Goal: Task Accomplishment & Management: Complete application form

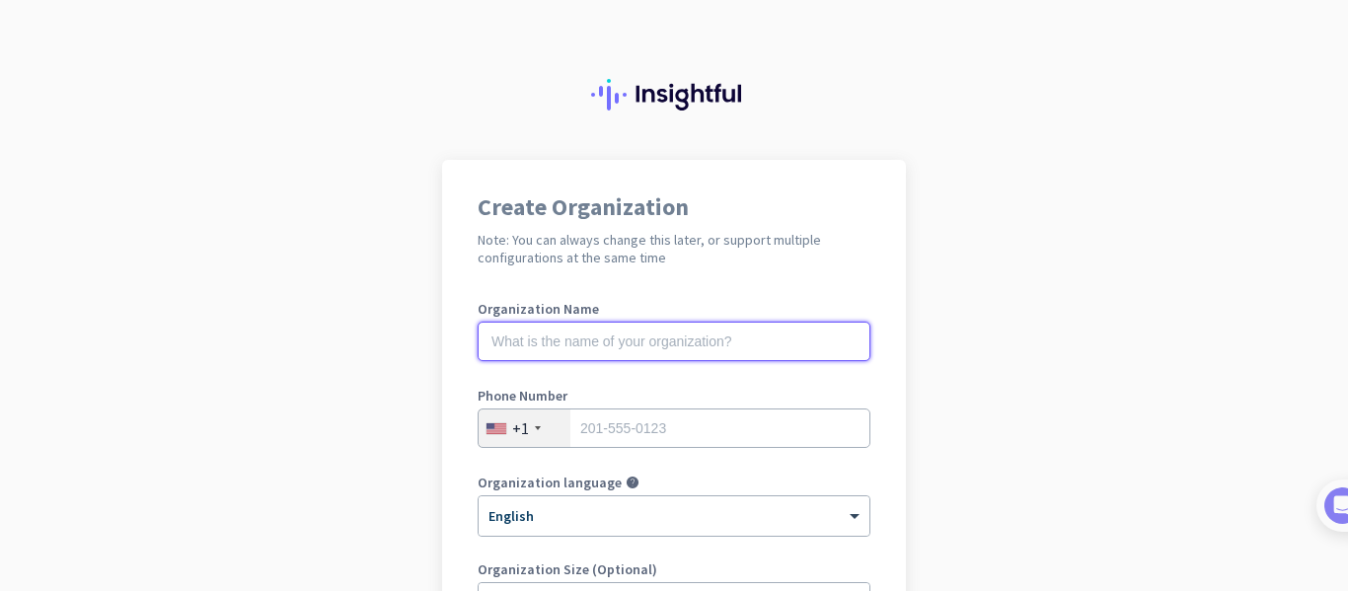
click at [725, 333] on input "text" at bounding box center [674, 341] width 393 height 39
type input "X1 Sales And Letting"
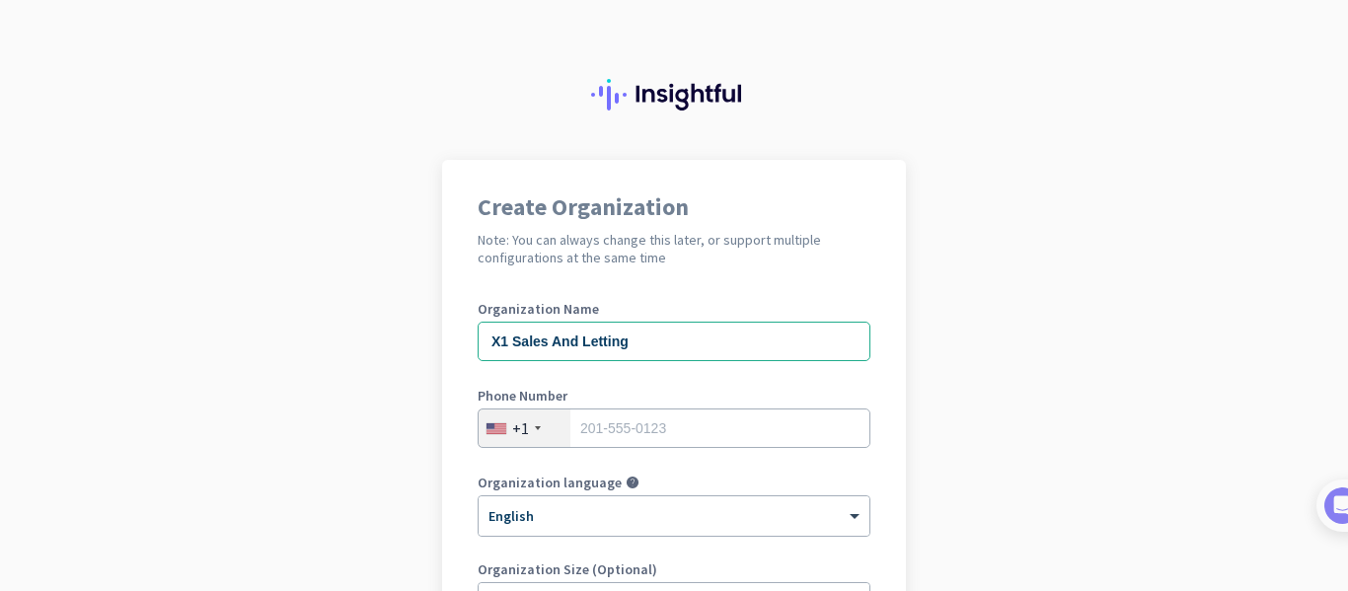
click at [535, 427] on div at bounding box center [538, 428] width 6 height 4
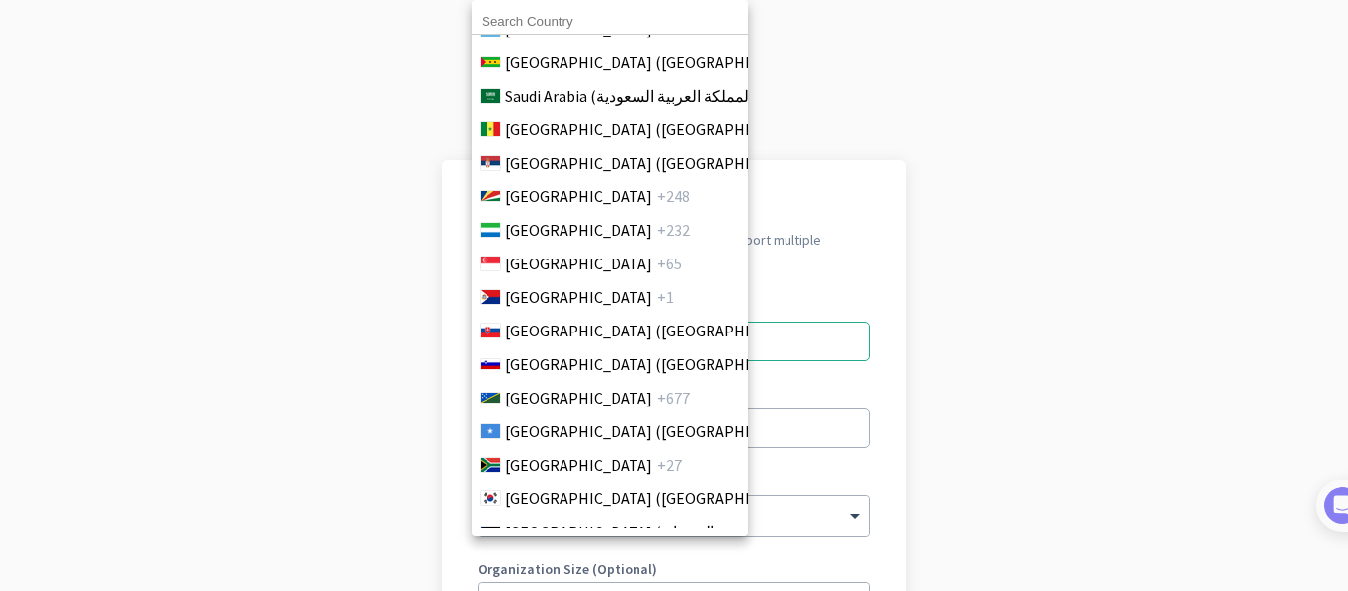
scroll to position [6566, 0]
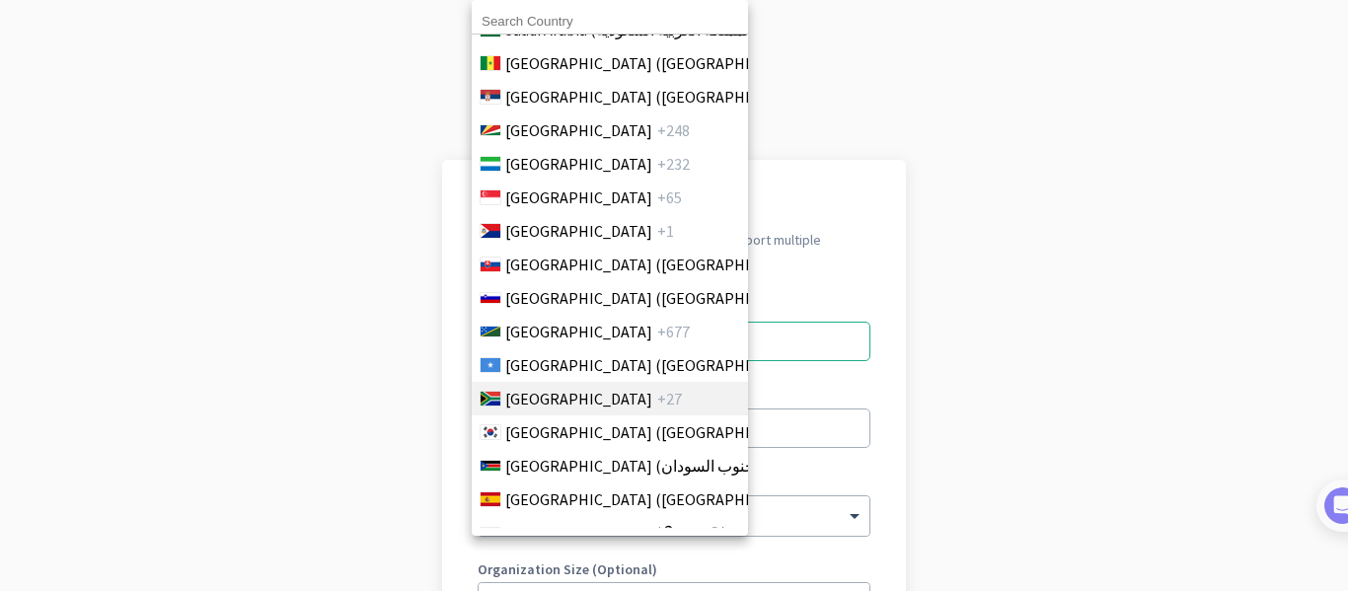
click at [657, 394] on span "+27" at bounding box center [669, 399] width 25 height 24
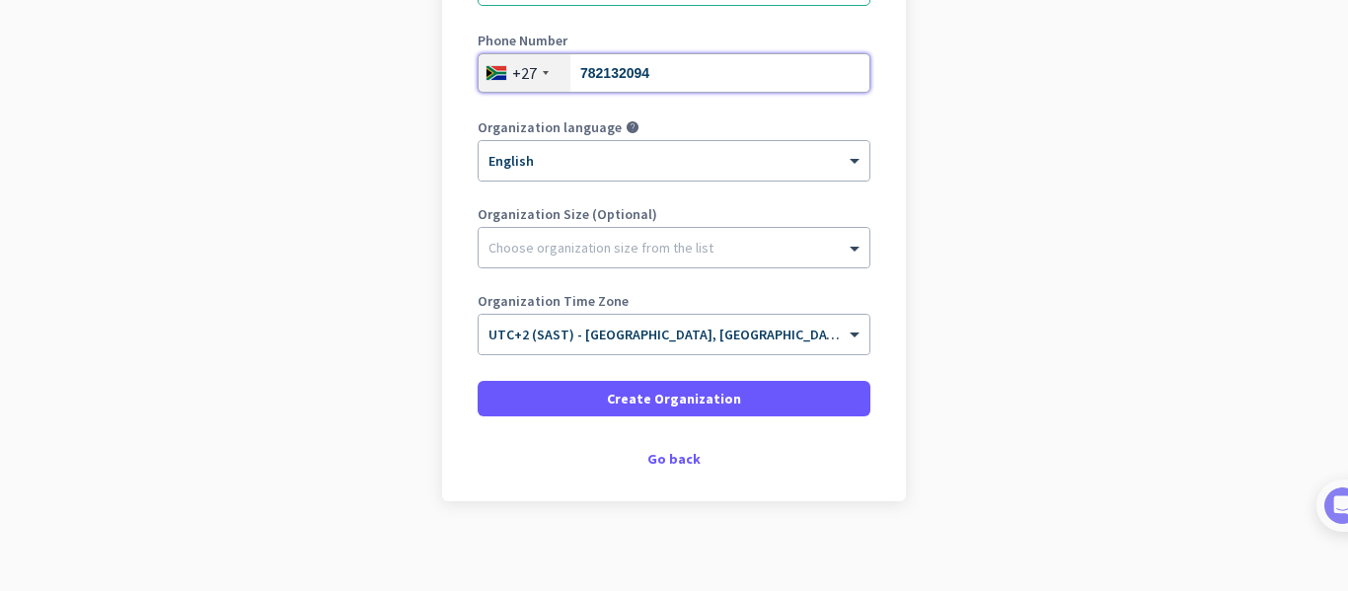
scroll to position [364, 0]
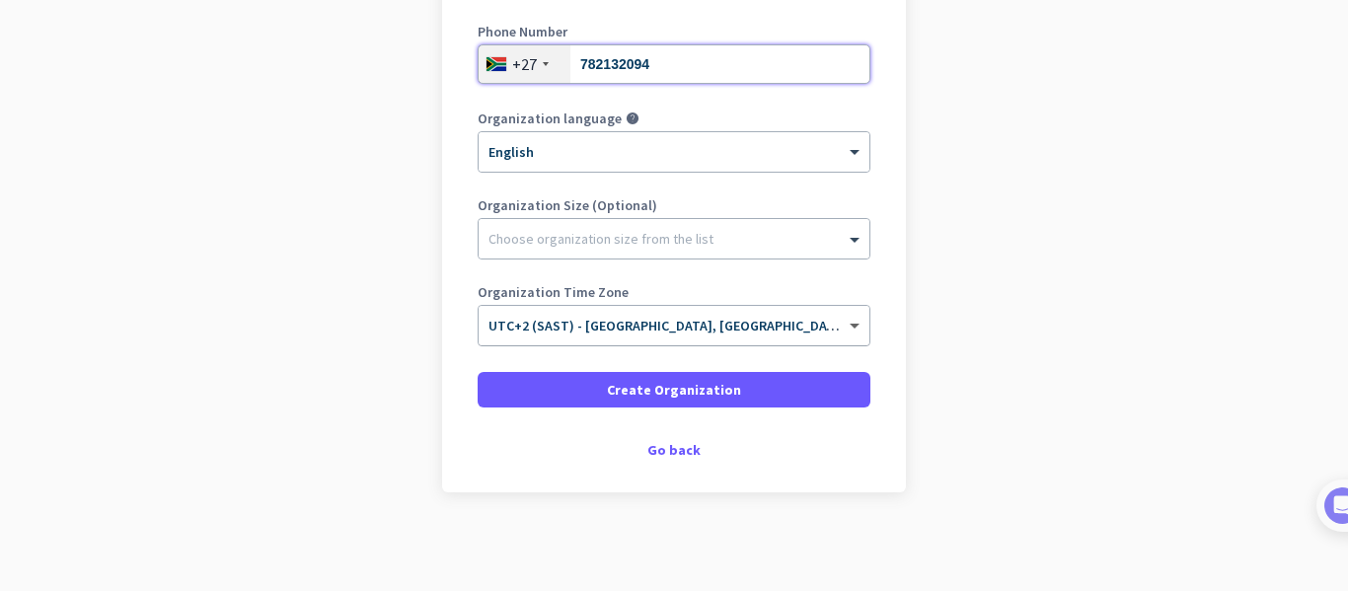
type input "782132094"
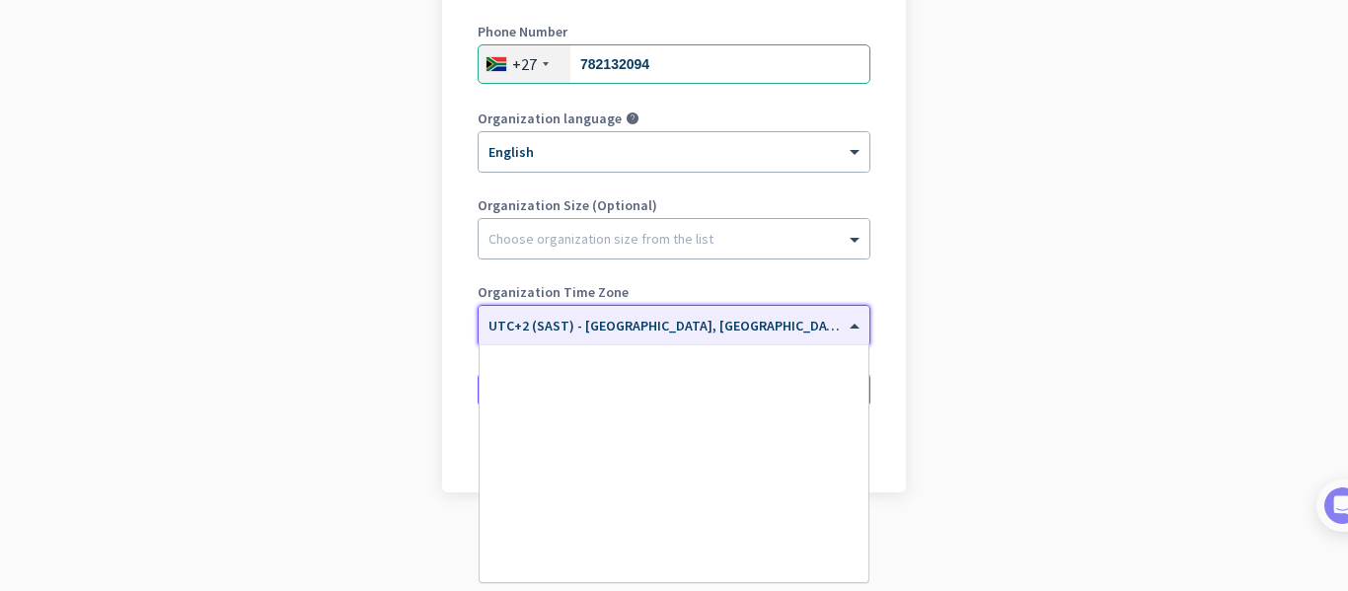
click at [851, 322] on span at bounding box center [857, 326] width 25 height 17
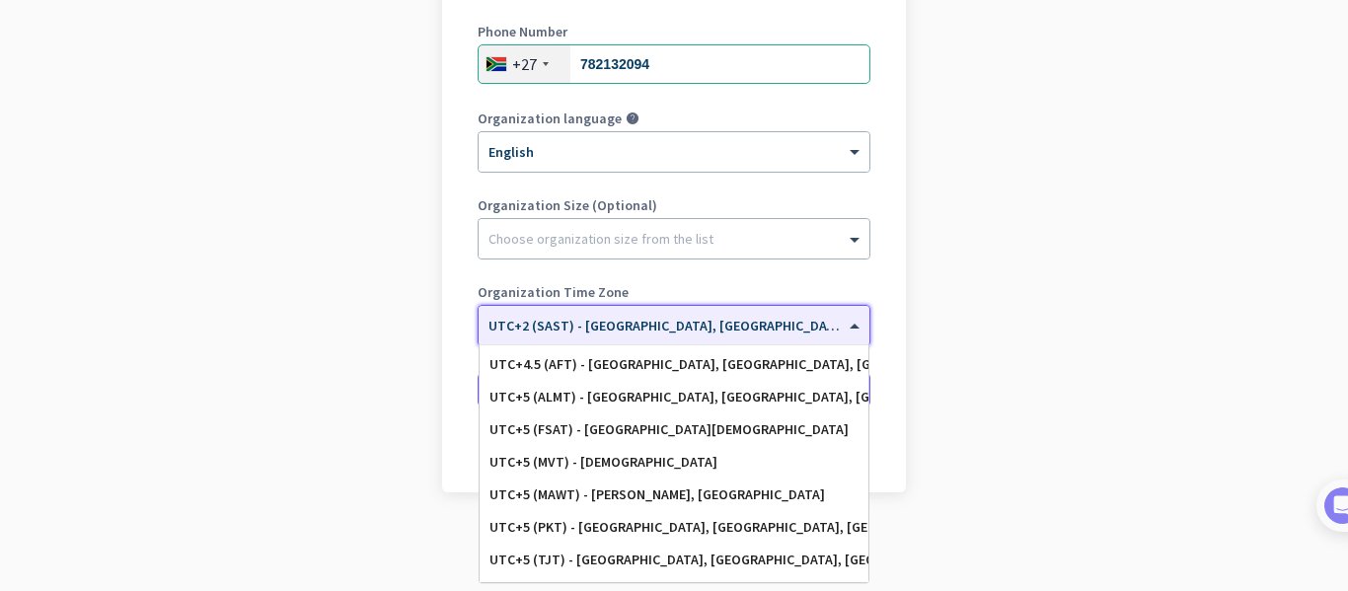
scroll to position [7495, 0]
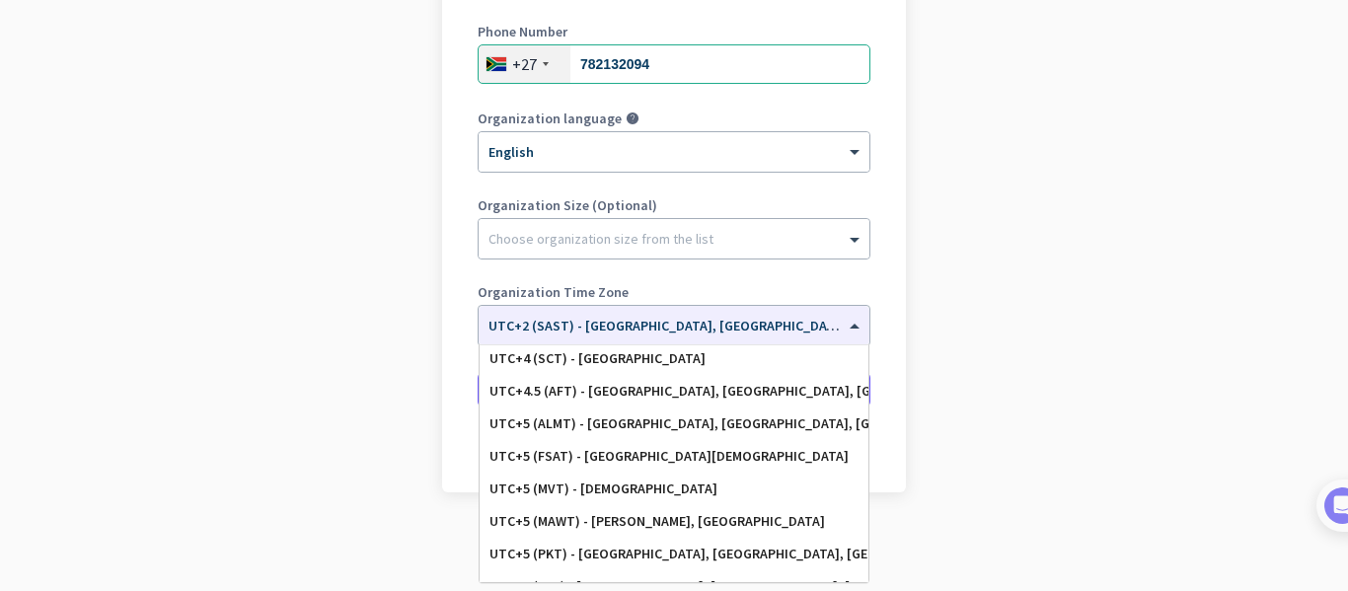
click at [877, 364] on div "Create Organization Note: You can always change this later, or support multiple…" at bounding box center [674, 144] width 464 height 697
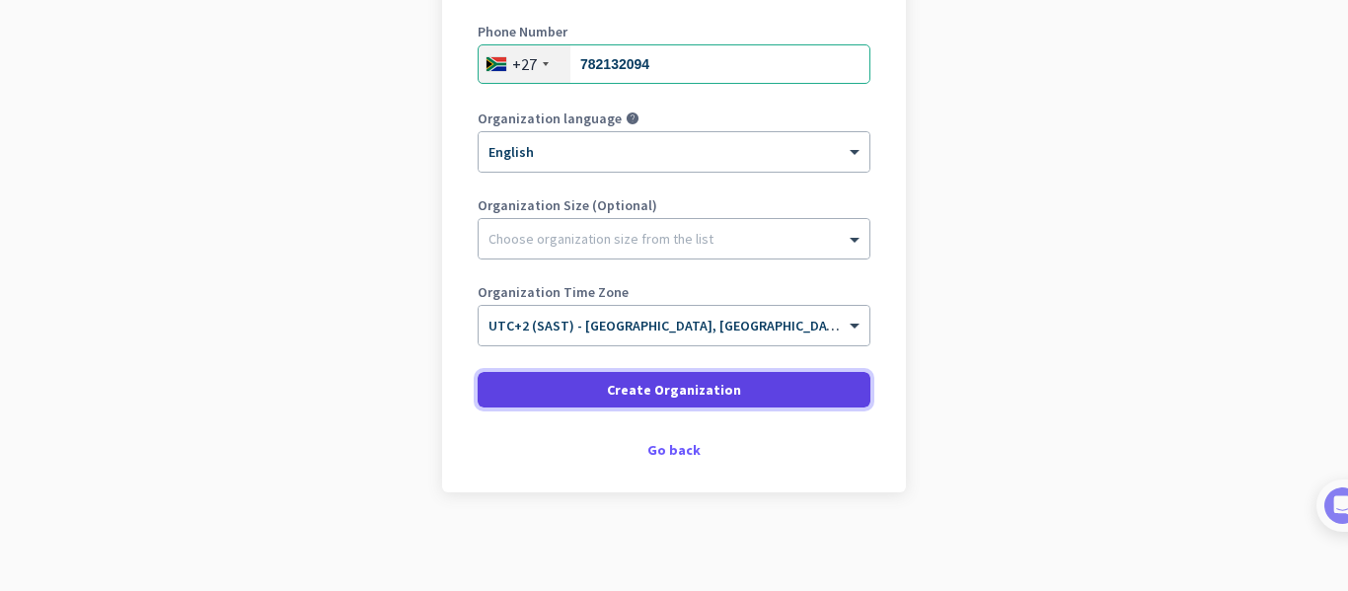
click at [743, 386] on span at bounding box center [674, 389] width 393 height 47
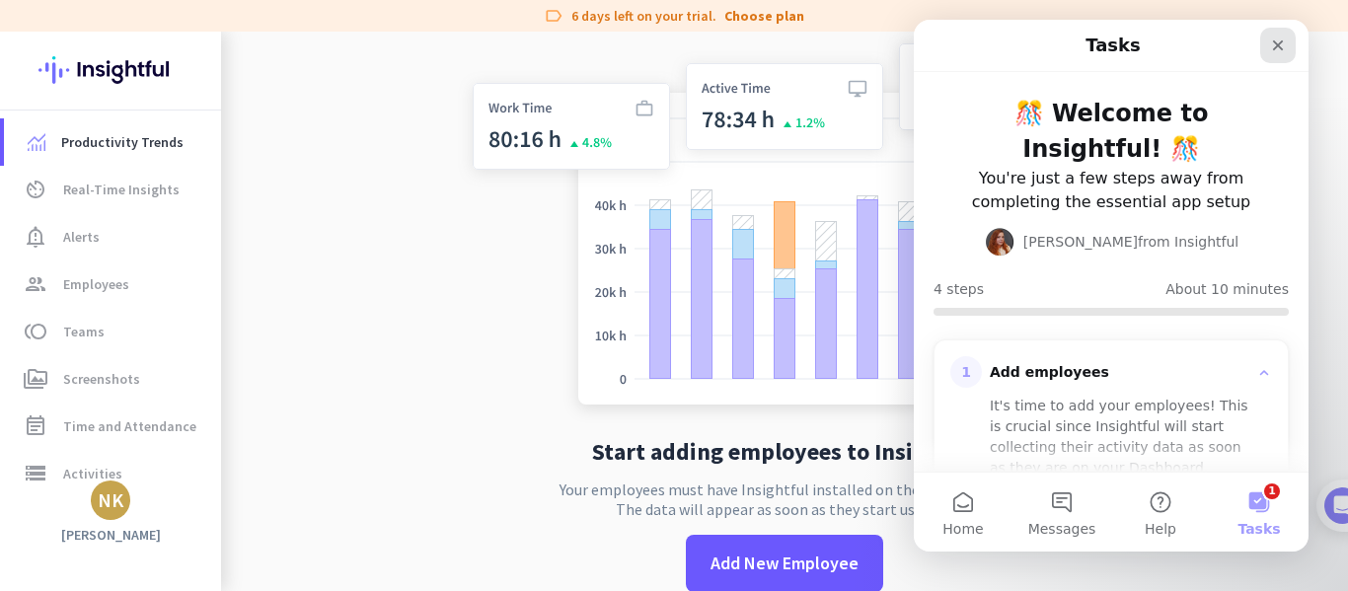
click at [1279, 44] on icon "Close" at bounding box center [1278, 45] width 11 height 11
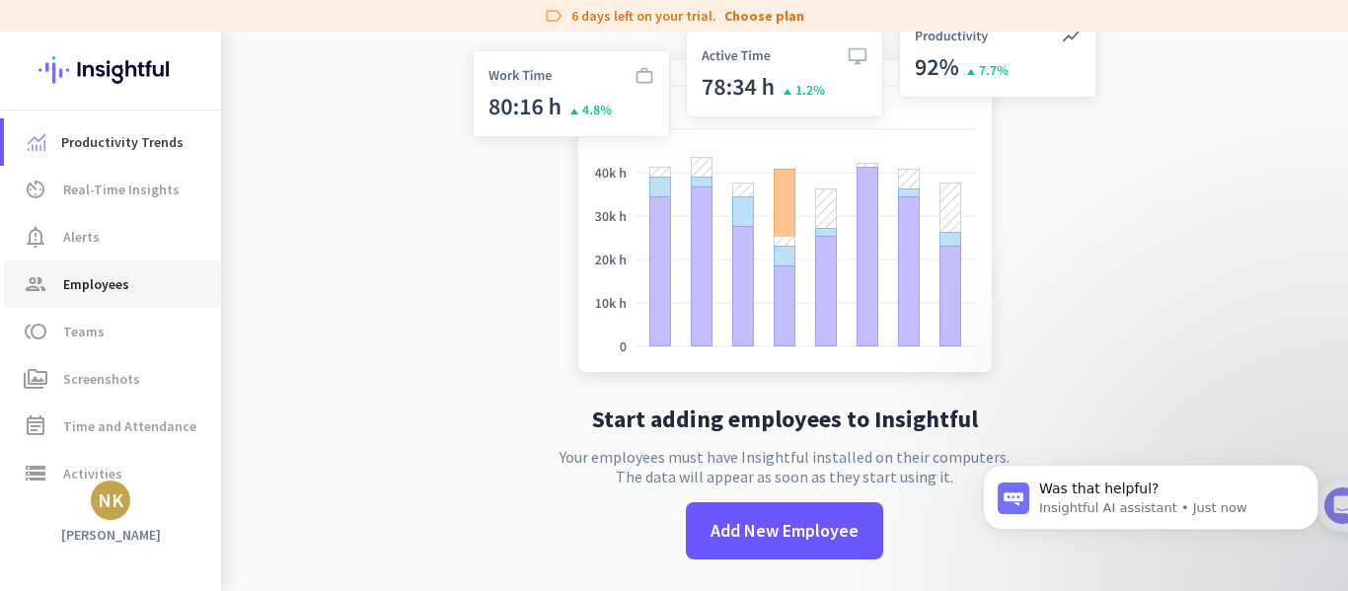
click at [143, 274] on span "group Employees" at bounding box center [113, 284] width 186 height 24
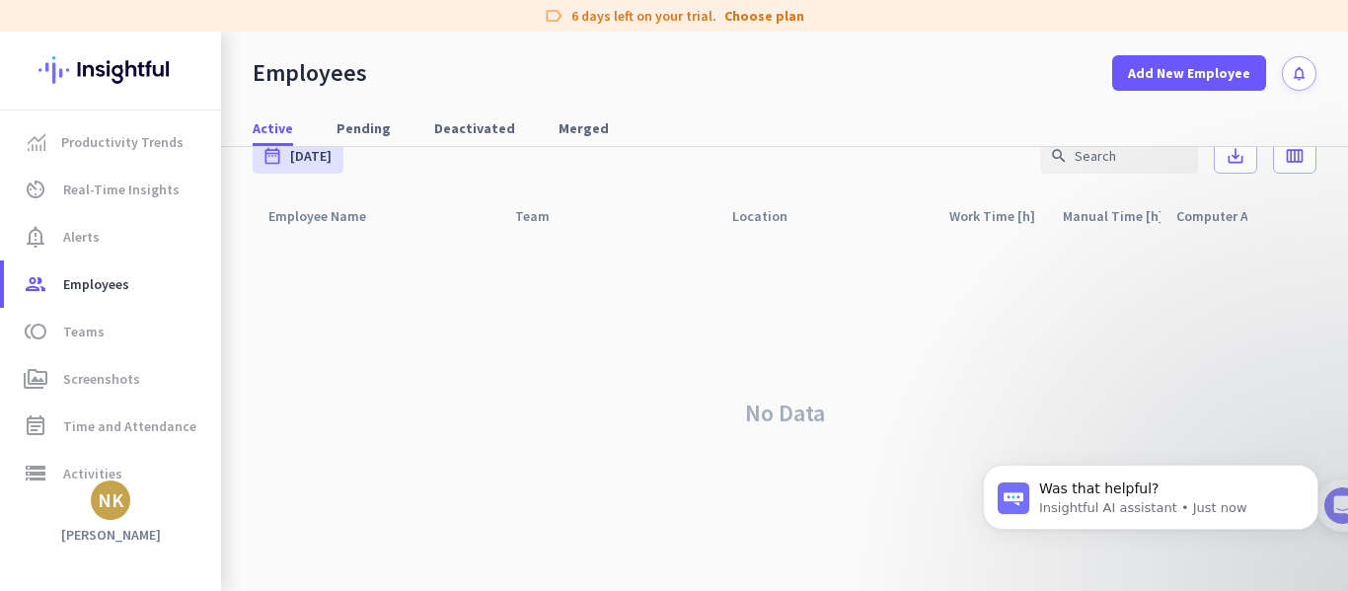
click at [104, 498] on div "NK" at bounding box center [111, 501] width 26 height 20
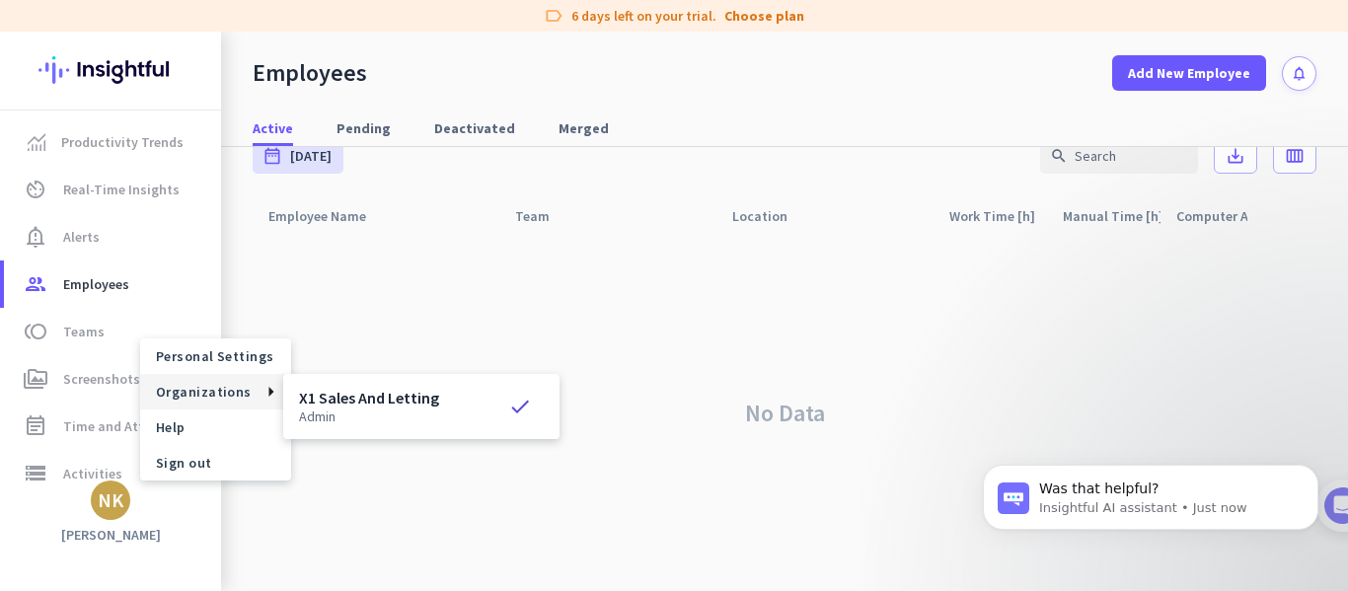
click at [329, 397] on h3 "X1 Sales And Letting" at bounding box center [369, 398] width 140 height 16
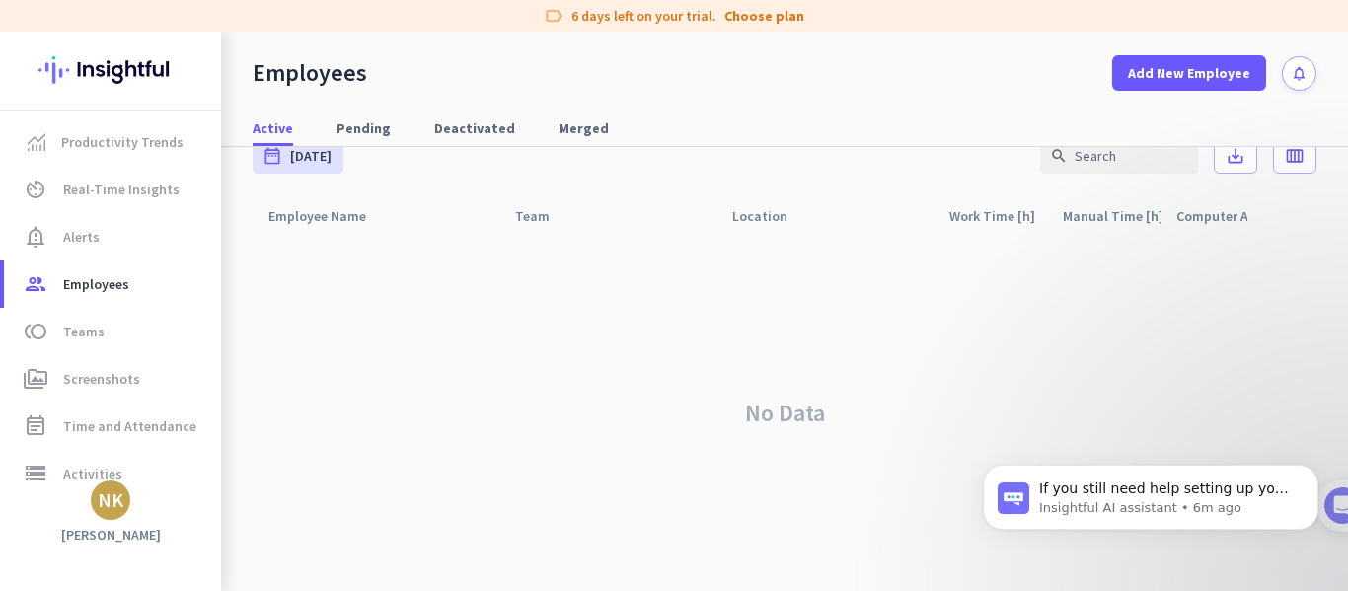
click at [329, 397] on div "No Data" at bounding box center [785, 413] width 1064 height 357
